Goal: Check status: Check status

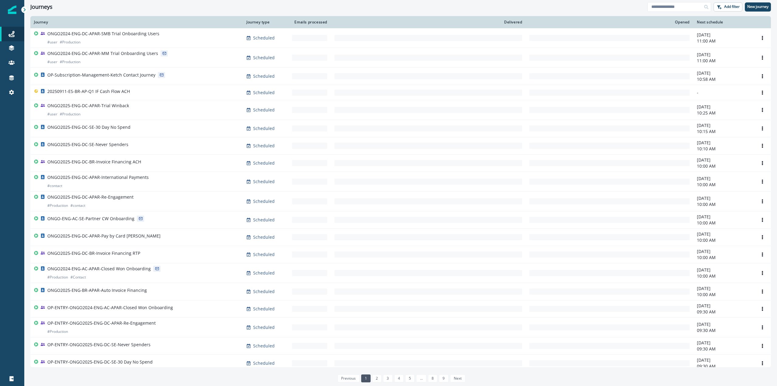
click at [281, 9] on div "Journeys" at bounding box center [338, 7] width 617 height 7
click at [679, 8] on input at bounding box center [679, 7] width 64 height 10
type input "********"
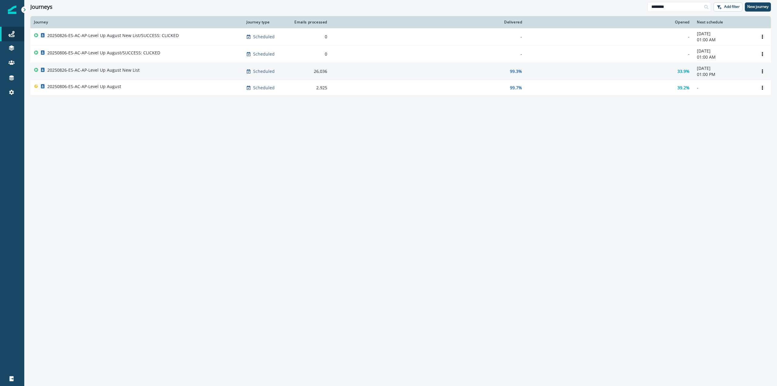
click at [202, 74] on div "20250826-ES-AC-AP-Level Up August New List" at bounding box center [136, 71] width 205 height 8
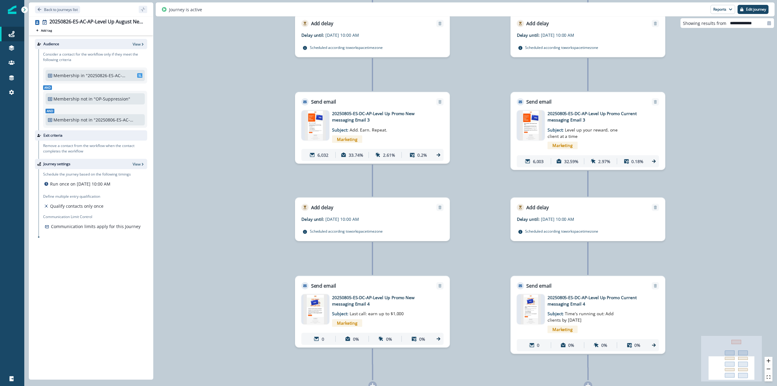
drag, startPoint x: 299, startPoint y: 309, endPoint x: 240, endPoint y: 265, distance: 73.9
click at [240, 265] on div "13,018 contacts have entered the journey Branch by token AB_Split_2way with con…" at bounding box center [400, 193] width 752 height 386
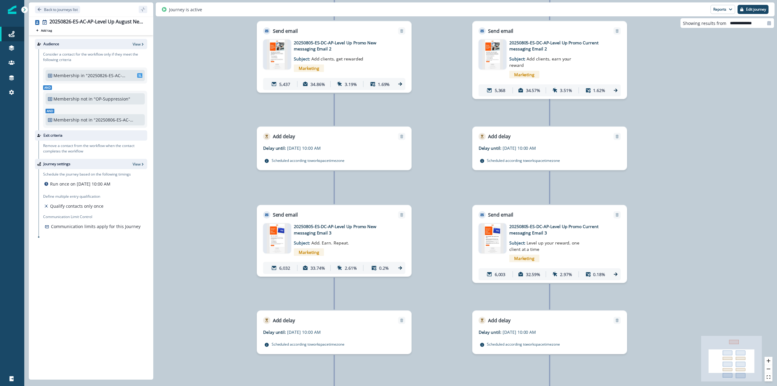
drag, startPoint x: 264, startPoint y: 101, endPoint x: 227, endPoint y: 213, distance: 117.9
click at [227, 213] on div "13,018 contacts have entered the journey Branch by token AB_Split_2way with con…" at bounding box center [400, 193] width 752 height 386
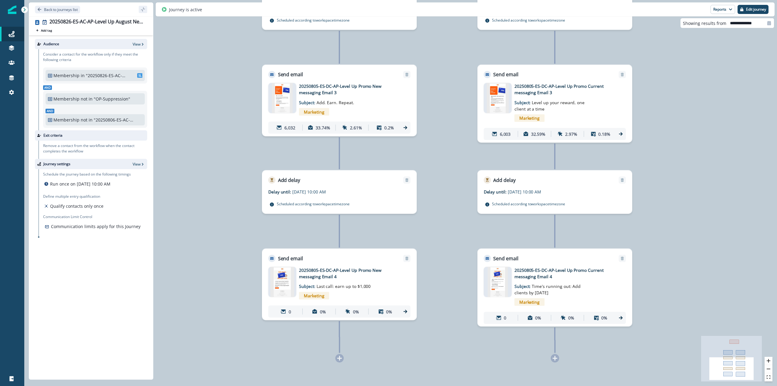
drag, startPoint x: 220, startPoint y: 264, endPoint x: 225, endPoint y: 128, distance: 136.6
click at [225, 128] on div "13,018 contacts have entered the journey Branch by token AB_Split_2way with con…" at bounding box center [400, 193] width 752 height 386
